Goal: Task Accomplishment & Management: Manage account settings

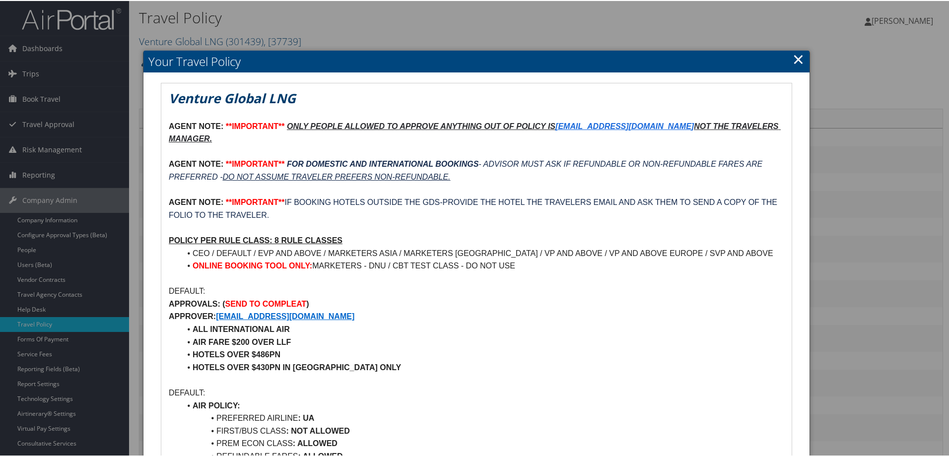
scroll to position [50, 0]
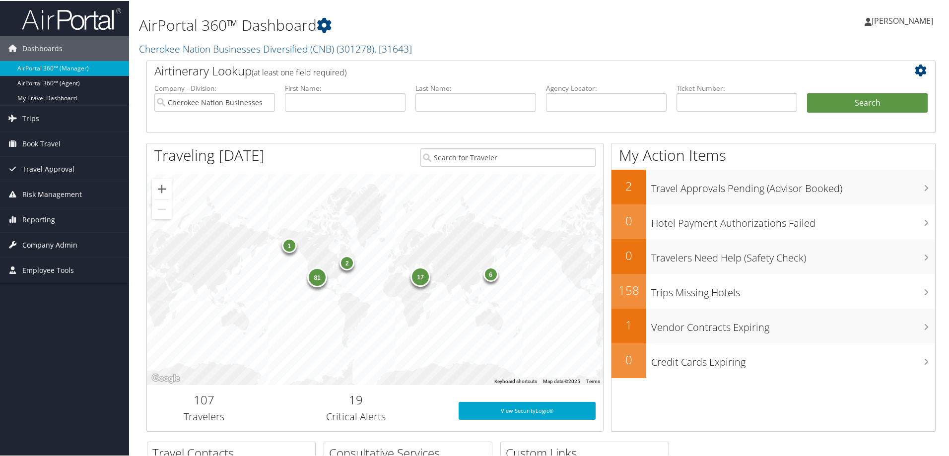
click at [53, 243] on span "Company Admin" at bounding box center [49, 244] width 55 height 25
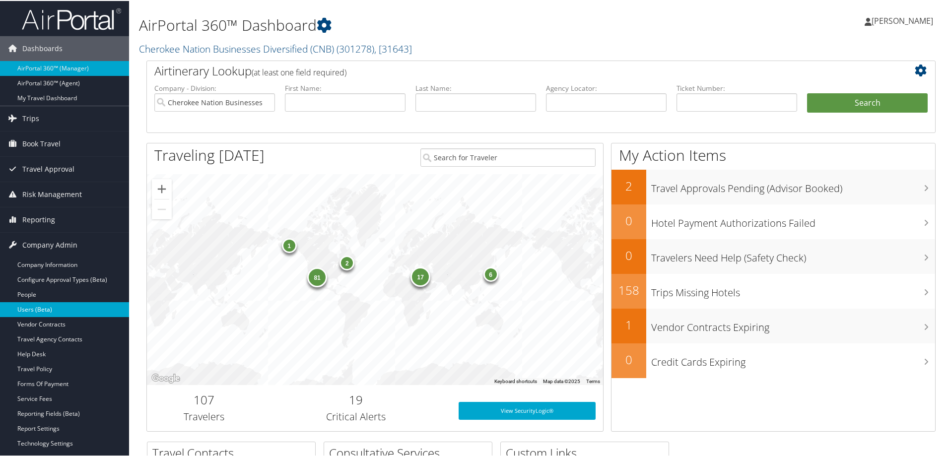
click at [37, 306] on link "Users (Beta)" at bounding box center [64, 308] width 129 height 15
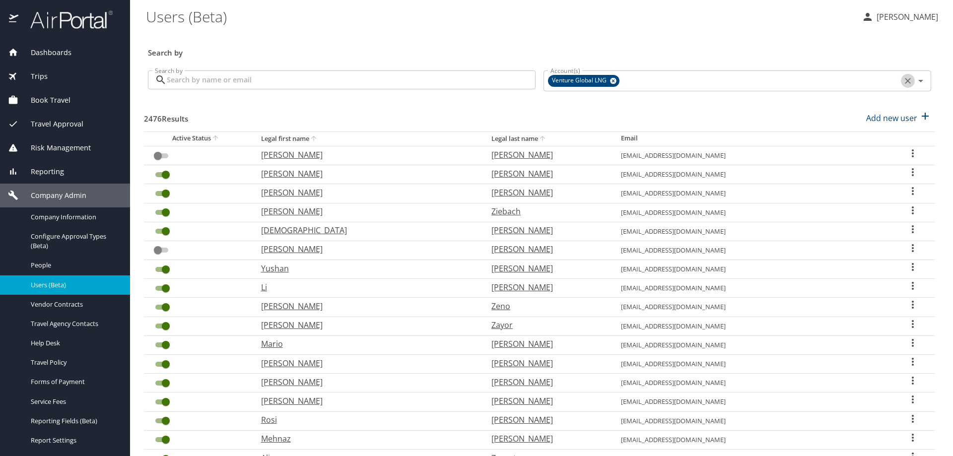
click at [905, 80] on icon "Clear" at bounding box center [908, 81] width 6 height 6
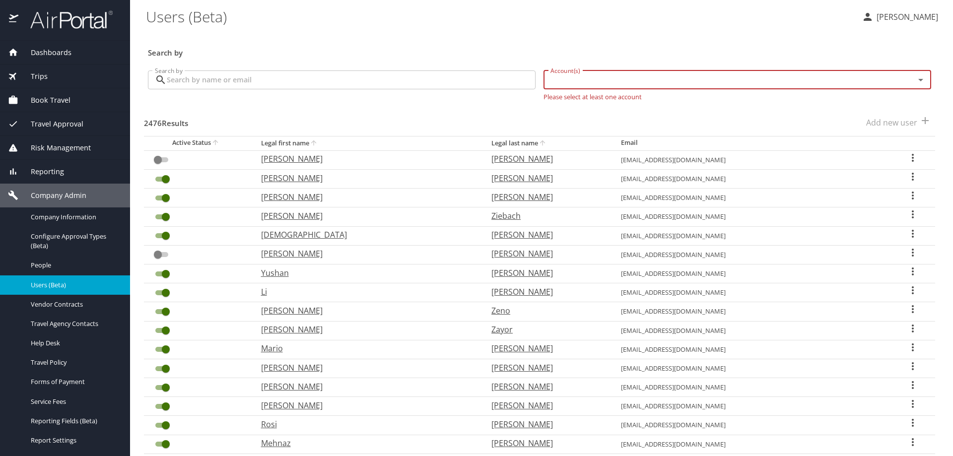
click at [822, 84] on input "Account(s)" at bounding box center [723, 79] width 352 height 13
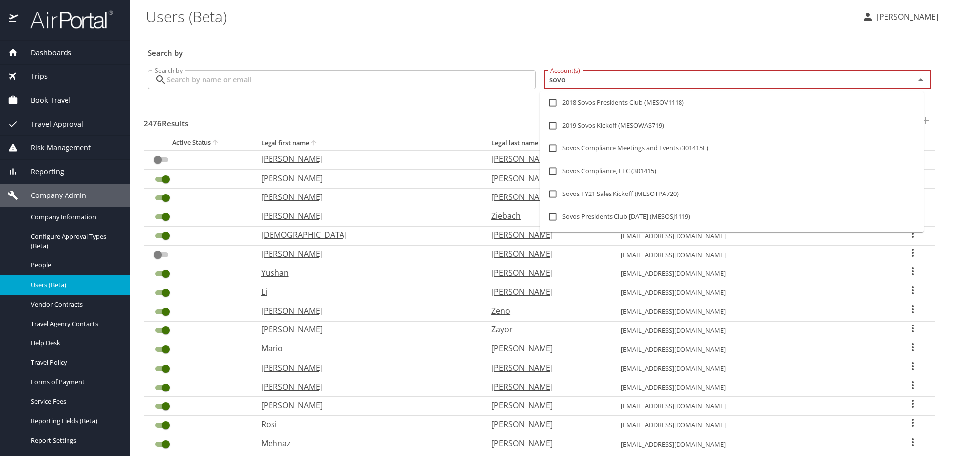
type input "sovos"
click at [579, 168] on li "Sovos Compliance, LLC (301415)" at bounding box center [732, 171] width 384 height 23
checkbox input "true"
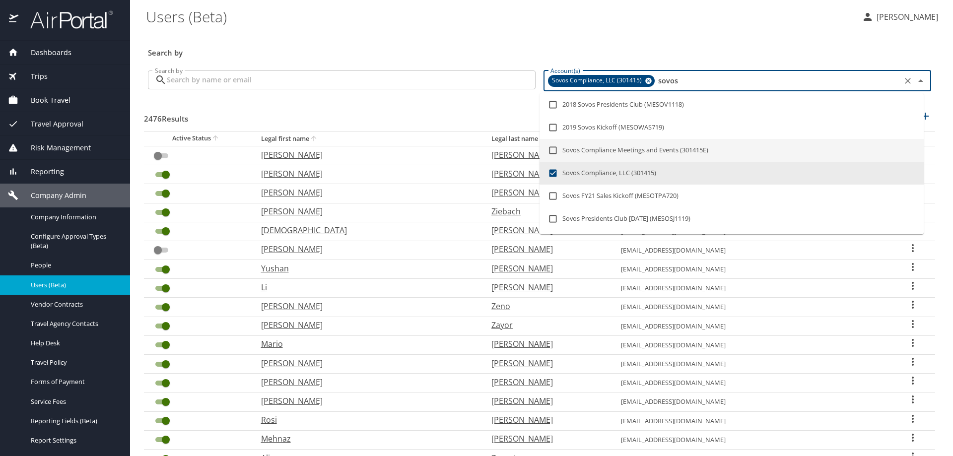
checkbox input "false"
checkbox input "true"
checkbox input "false"
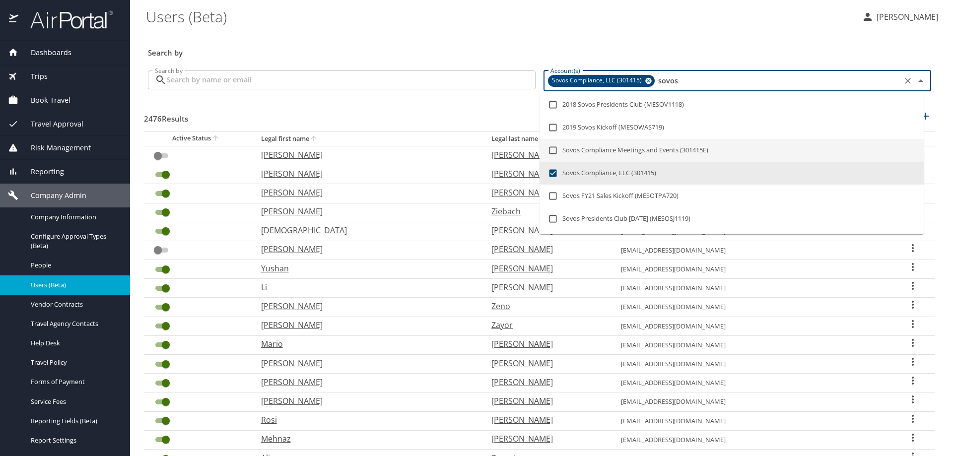
checkbox input "false"
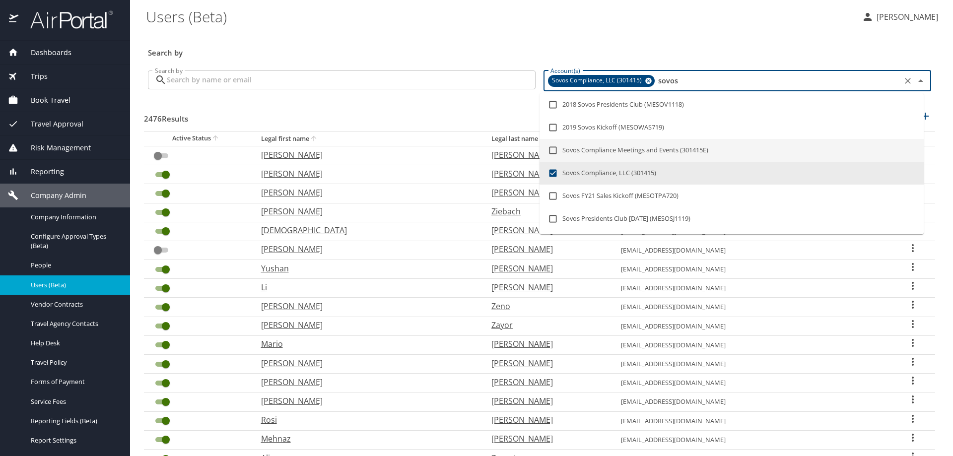
checkbox input "false"
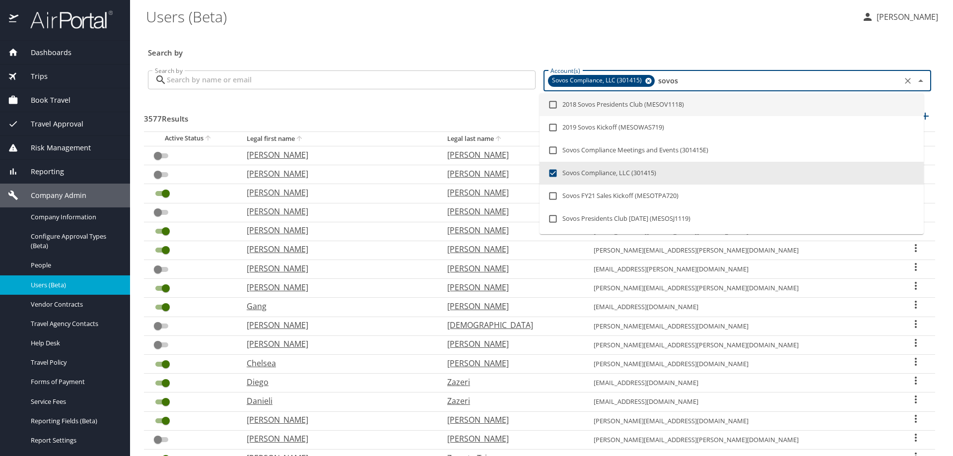
type input "sovos"
click at [408, 106] on div "3577 Results Add new user" at bounding box center [539, 118] width 791 height 37
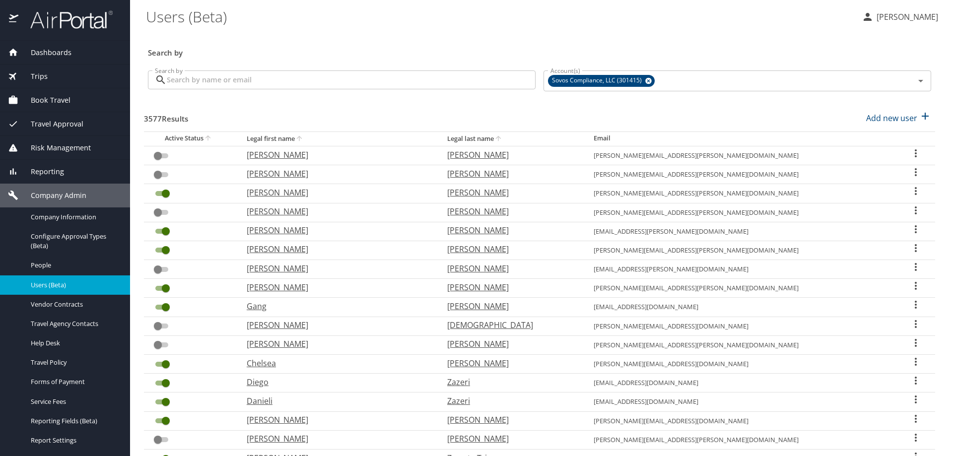
click at [270, 78] on input "Search by" at bounding box center [351, 79] width 369 height 19
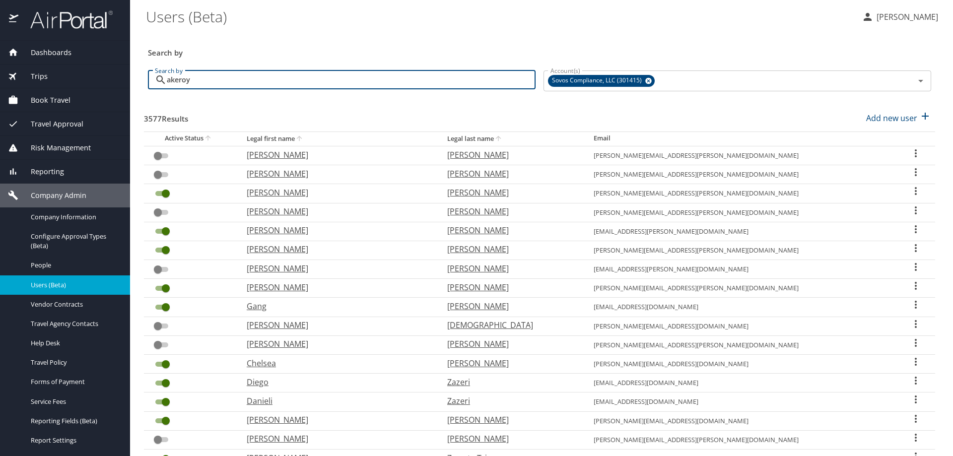
type input "akeroyd"
checkbox input "true"
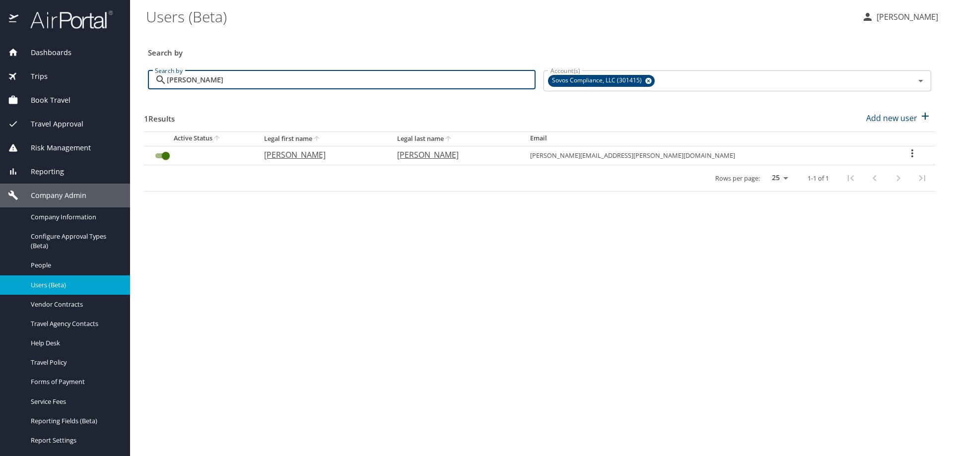
type input "akeroyd"
click at [906, 156] on icon "User Search Table" at bounding box center [912, 153] width 12 height 12
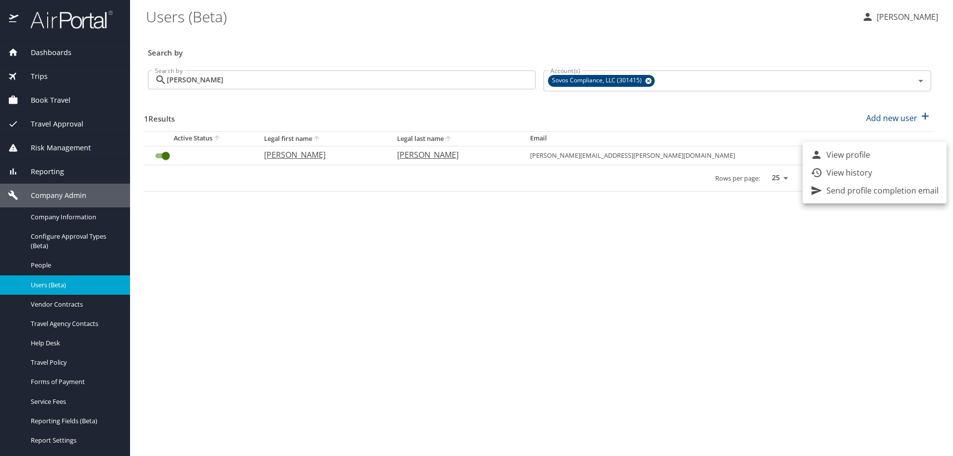
click at [844, 155] on p "View profile" at bounding box center [848, 155] width 44 height 12
select select "US"
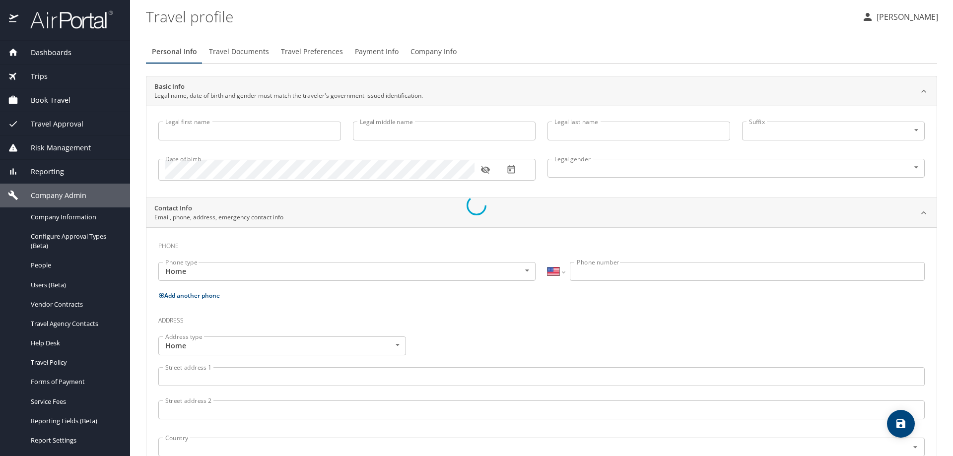
type input "Kevin"
type input "Douglas"
type input "Akeroyd"
type input "Male"
select select "SG"
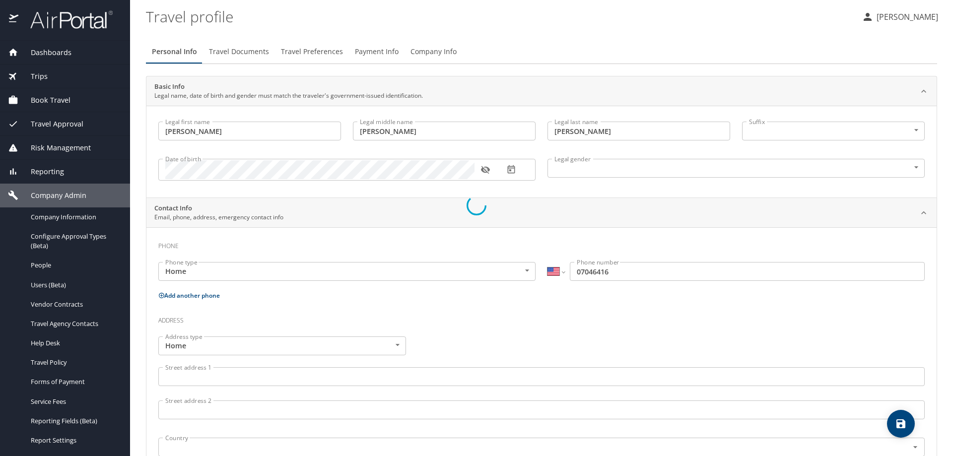
select select "SG"
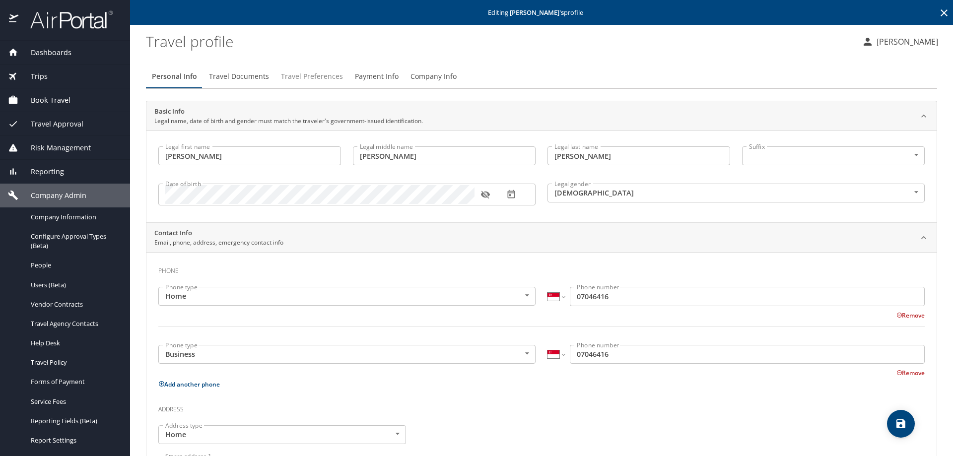
click at [310, 79] on span "Travel Preferences" at bounding box center [312, 76] width 62 height 12
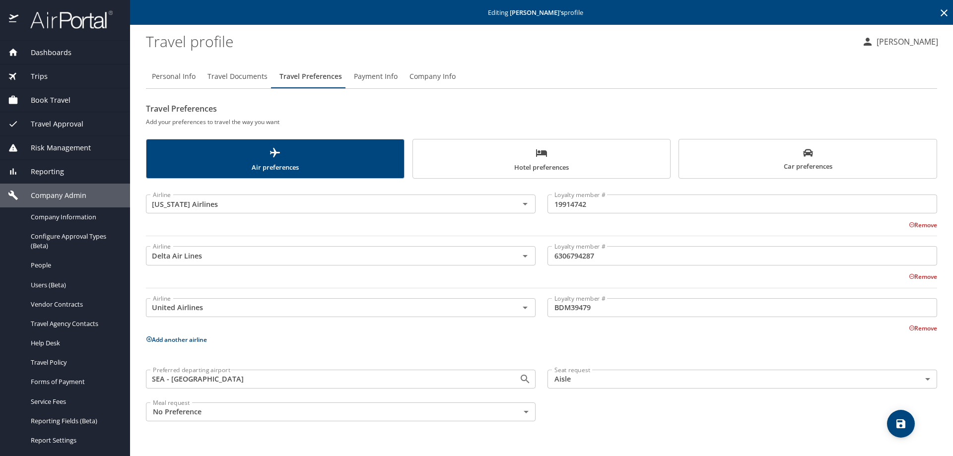
click at [661, 357] on div "Airline Alaska Airlines Airline Loyalty member # 19914742 Loyalty member # Remo…" at bounding box center [541, 306] width 791 height 242
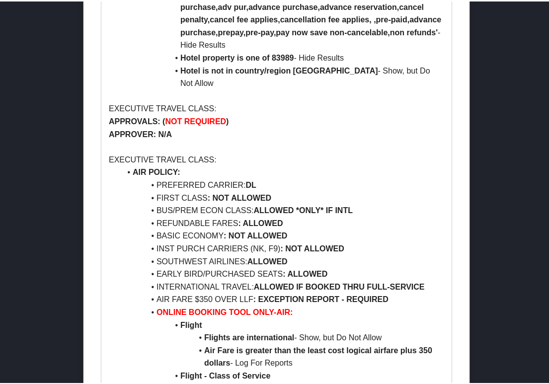
scroll to position [745, 0]
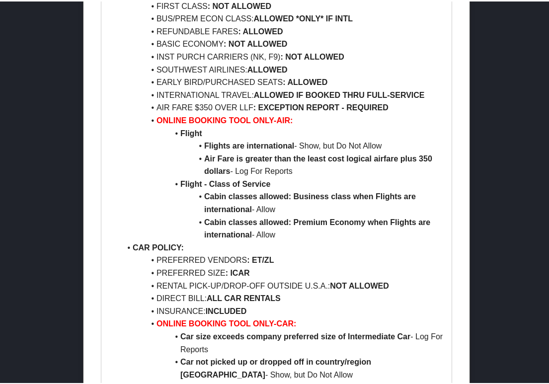
scroll to position [943, 0]
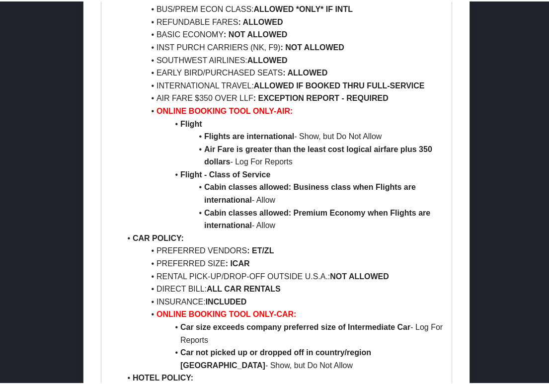
drag, startPoint x: 64, startPoint y: 157, endPoint x: 57, endPoint y: 42, distance: 114.8
click at [64, 156] on div at bounding box center [276, 192] width 552 height 384
